Goal: Task Accomplishment & Management: Manage account settings

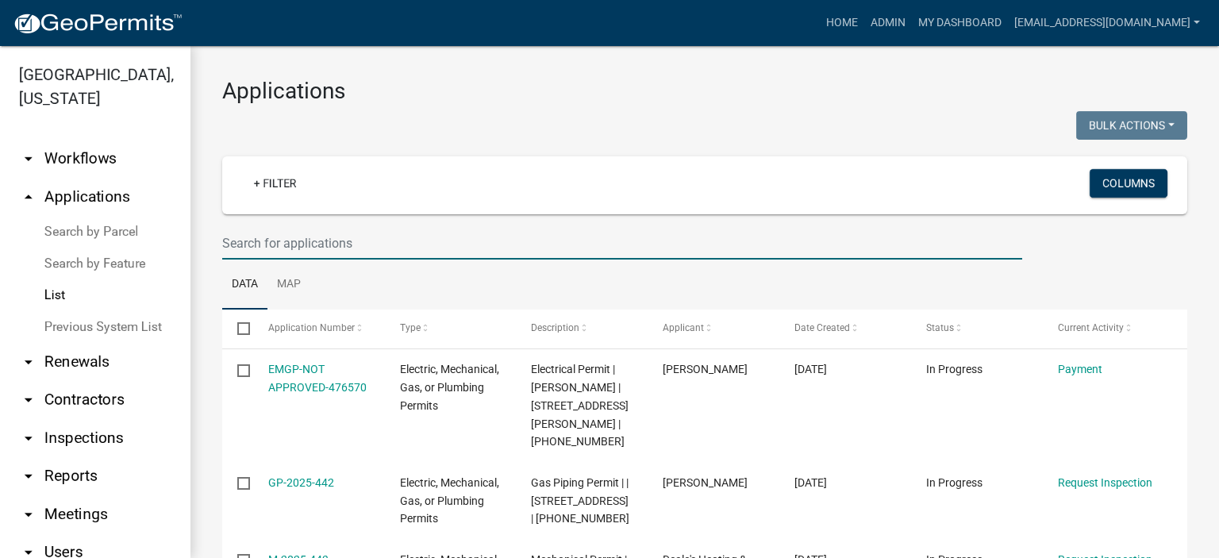
click at [366, 242] on input "text" at bounding box center [622, 243] width 800 height 33
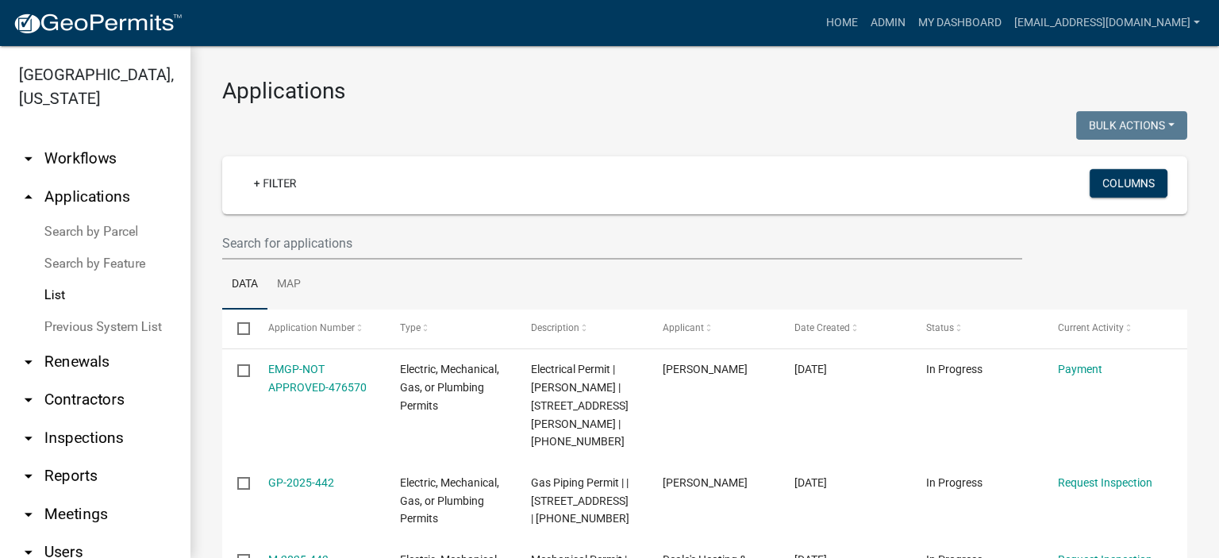
click at [104, 309] on link "Previous System List" at bounding box center [95, 327] width 190 height 32
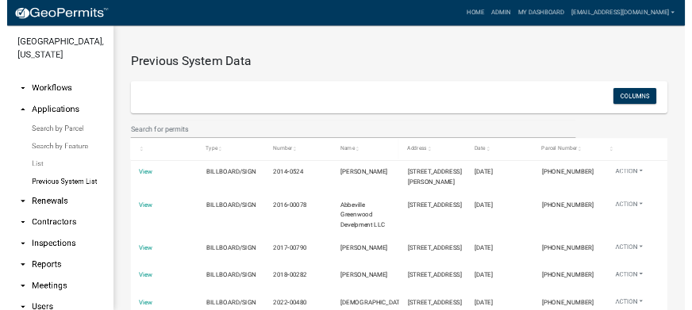
scroll to position [96, 0]
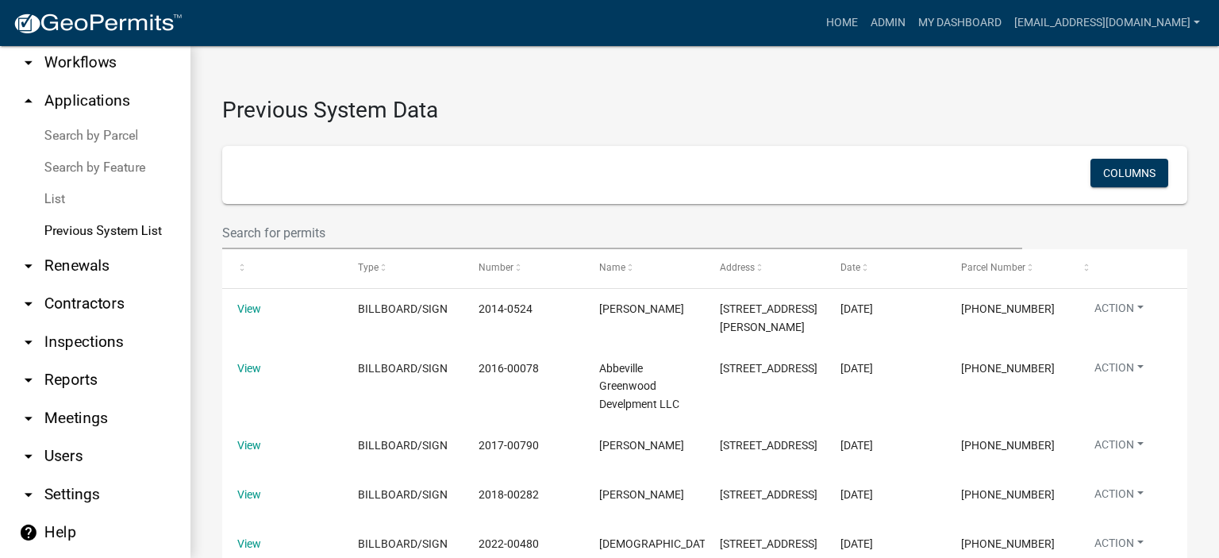
click at [78, 229] on link "Previous System List" at bounding box center [95, 231] width 190 height 32
click at [55, 194] on link "List" at bounding box center [95, 199] width 190 height 32
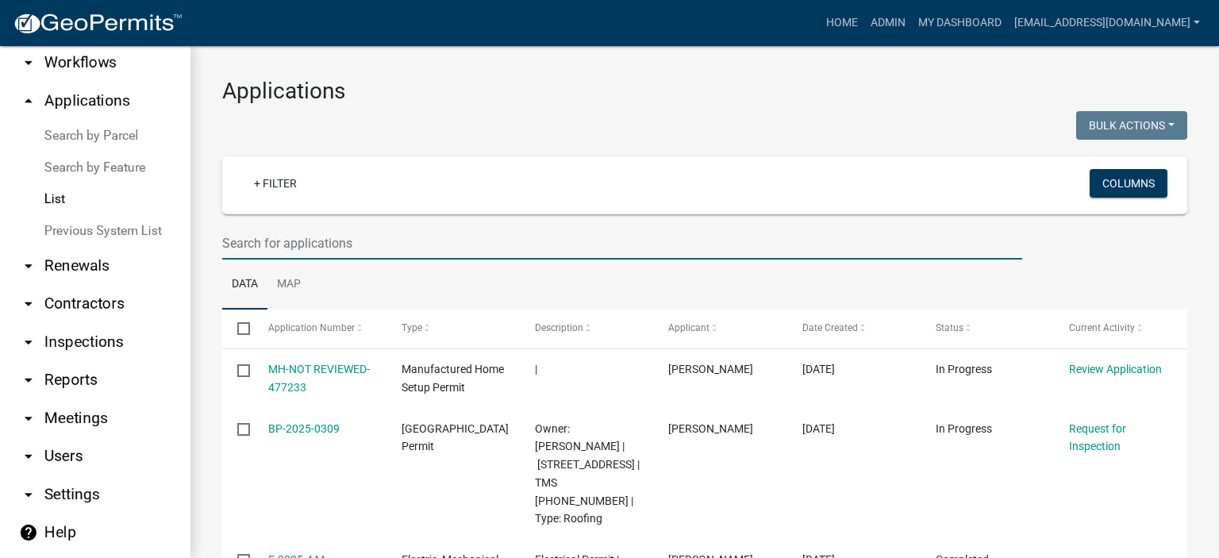
click at [375, 240] on input "text" at bounding box center [622, 243] width 800 height 33
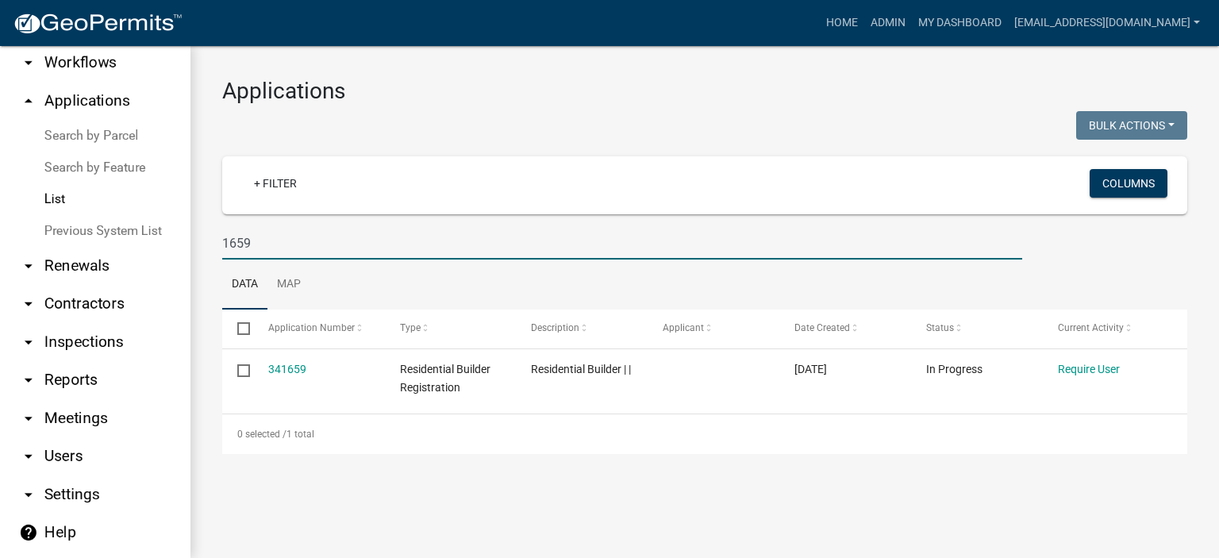
type input "1659"
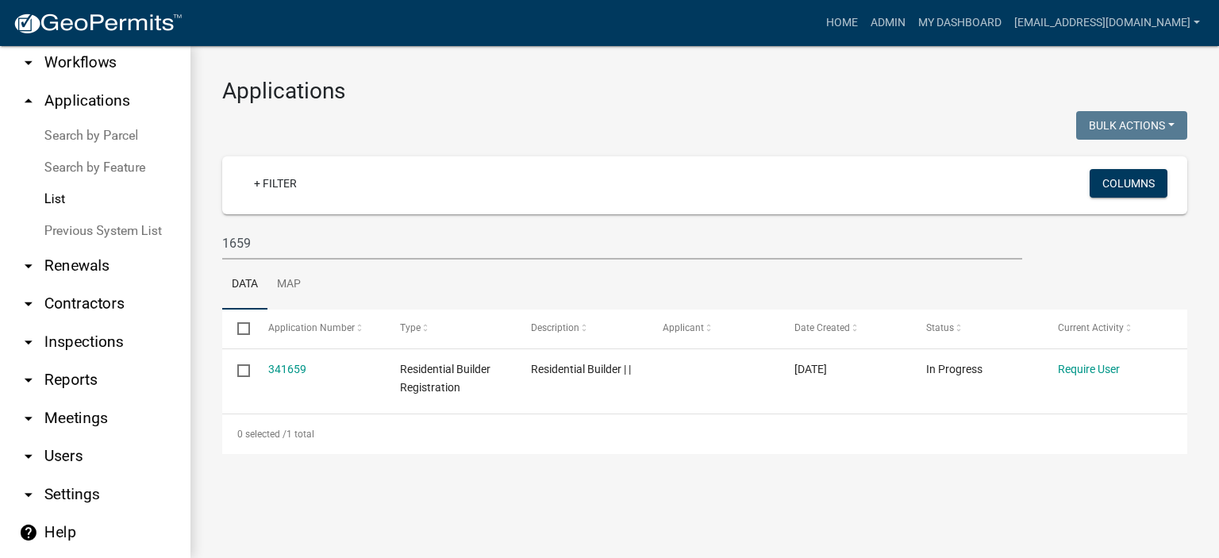
click at [89, 225] on link "Previous System List" at bounding box center [95, 231] width 190 height 32
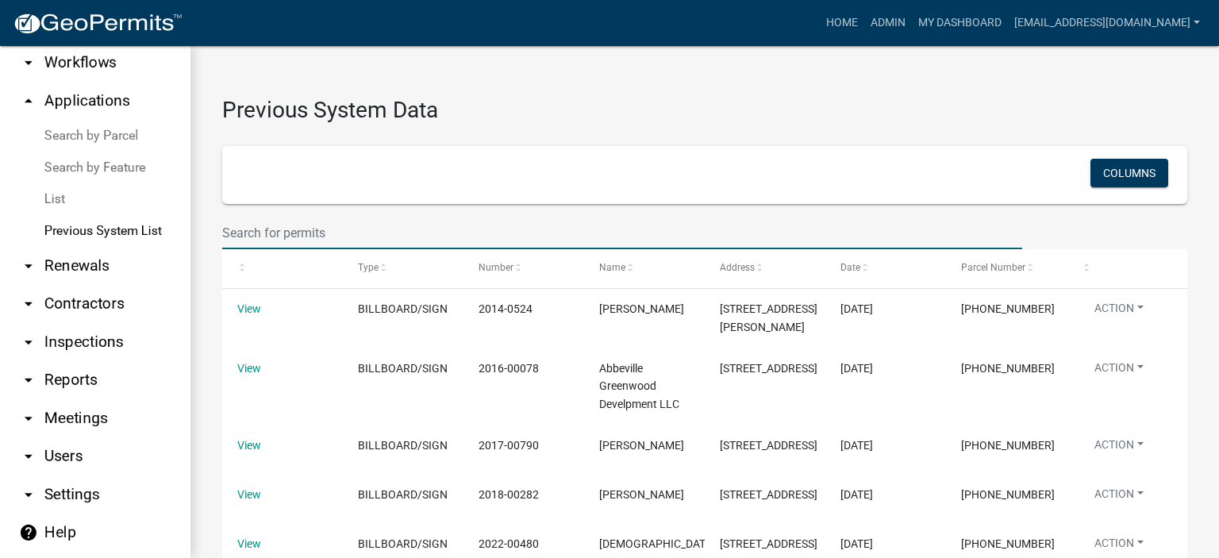
click at [378, 230] on input "text" at bounding box center [622, 233] width 800 height 33
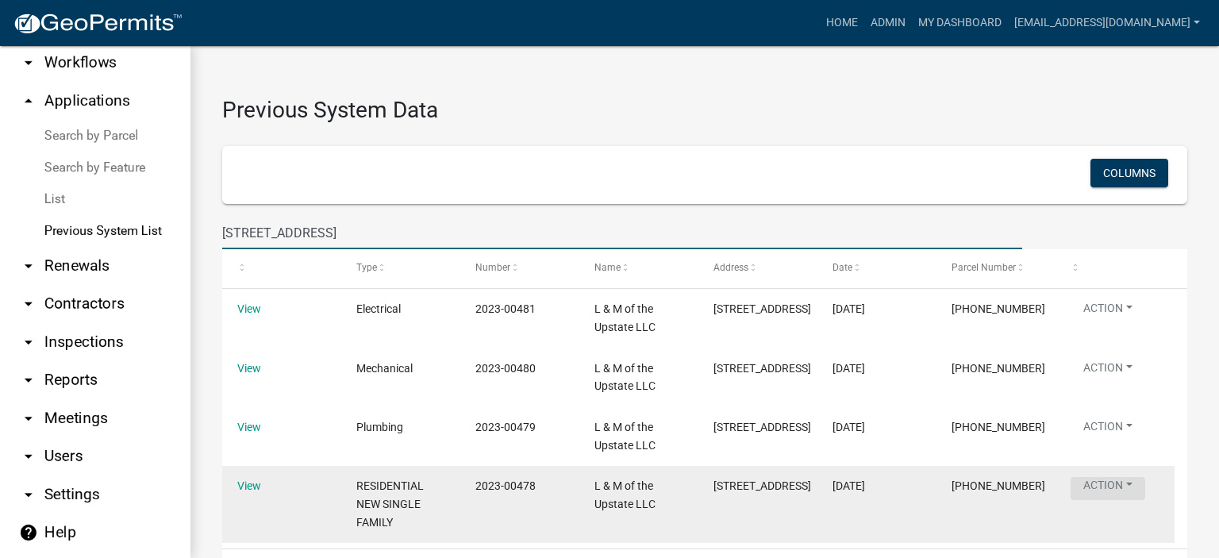
type input "[STREET_ADDRESS]"
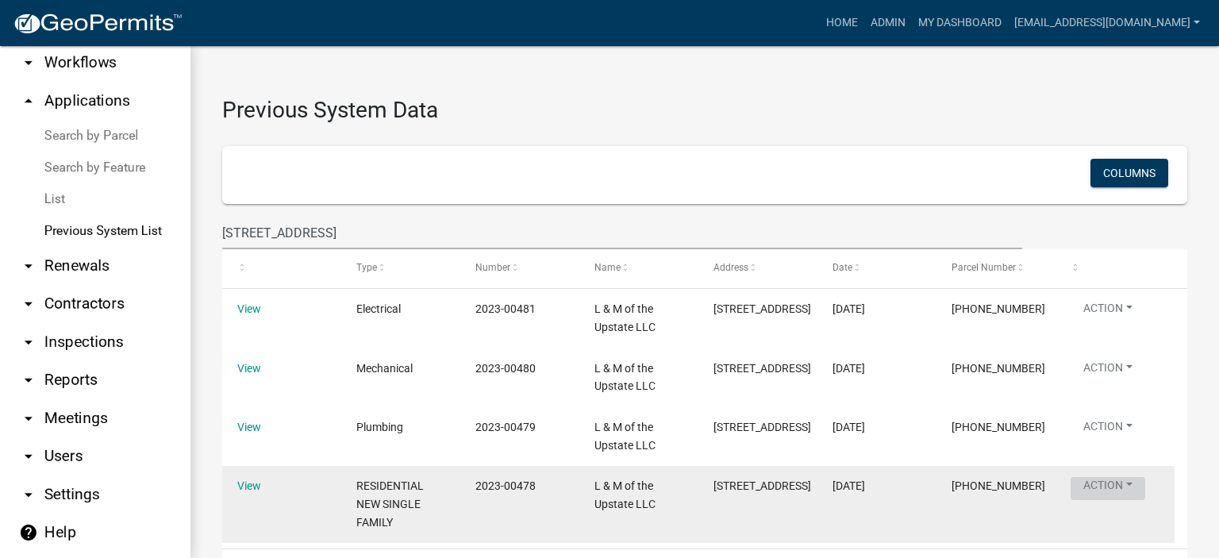
click at [691, 309] on button "Action" at bounding box center [1107, 488] width 75 height 23
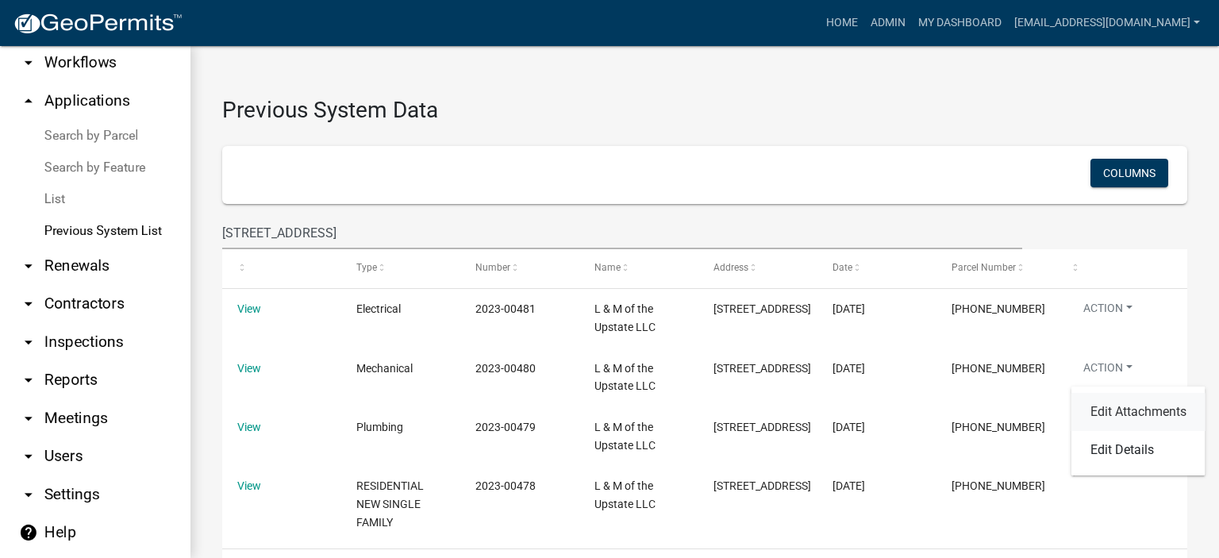
click at [691, 309] on link "Edit Attachments" at bounding box center [1138, 412] width 134 height 38
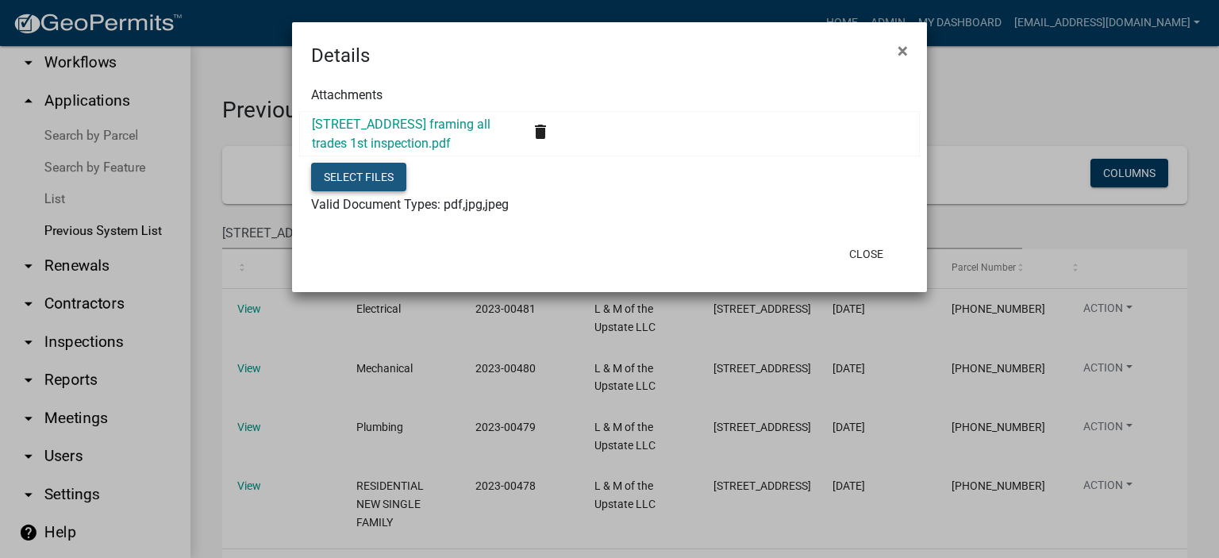
click at [360, 179] on button "Select files" at bounding box center [358, 177] width 95 height 29
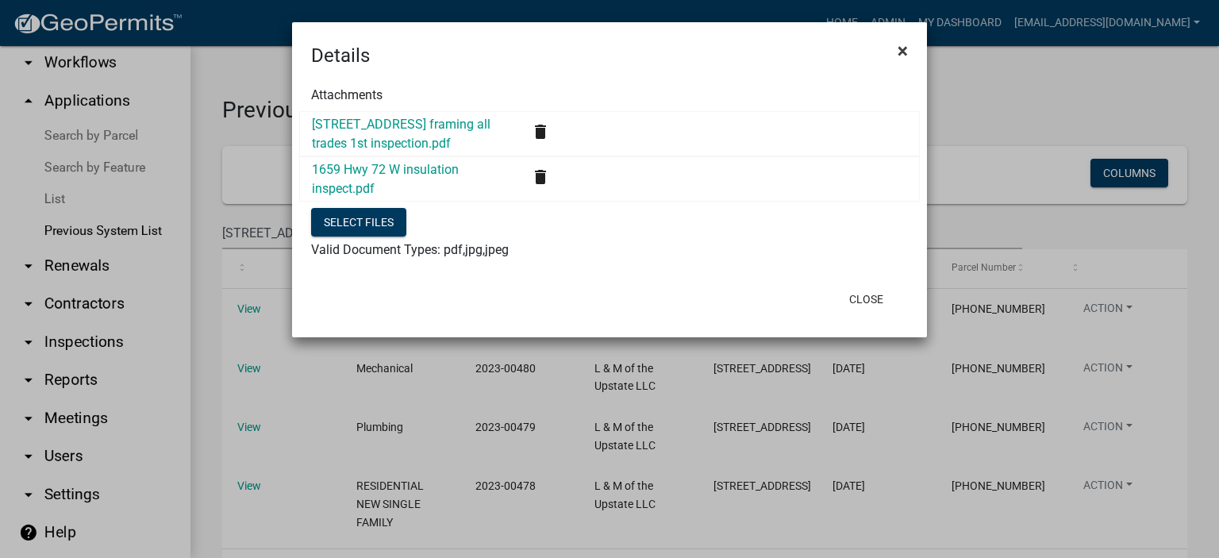
click at [691, 47] on span "×" at bounding box center [902, 51] width 10 height 22
